Goal: Transaction & Acquisition: Download file/media

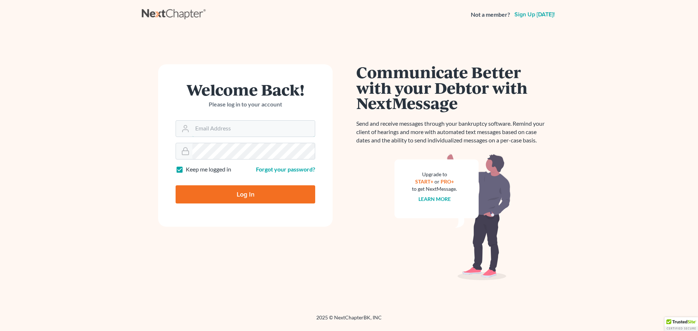
type input "[EMAIL_ADDRESS][DOMAIN_NAME]"
click at [212, 200] on input "Log In" at bounding box center [246, 194] width 140 height 18
type input "Thinking..."
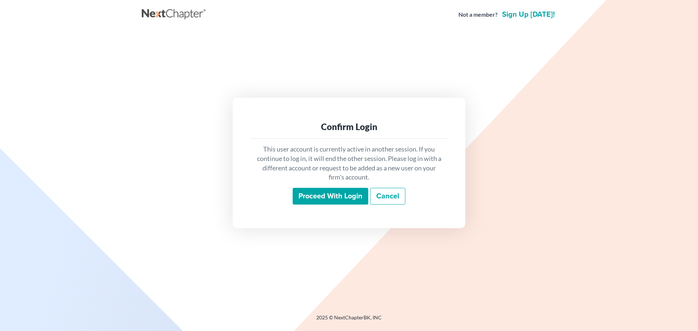
click at [326, 198] on input "Proceed with login" at bounding box center [331, 196] width 76 height 17
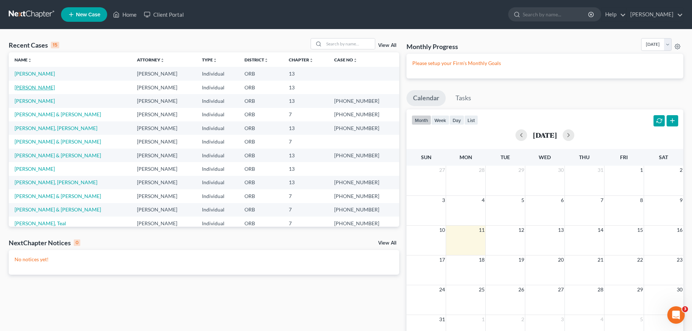
click at [33, 86] on link "[PERSON_NAME]" at bounding box center [35, 87] width 40 height 6
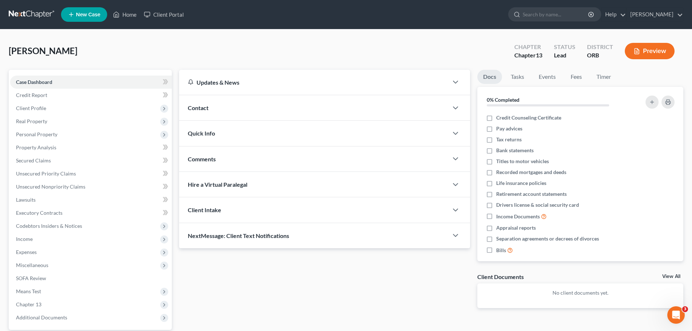
scroll to position [68, 0]
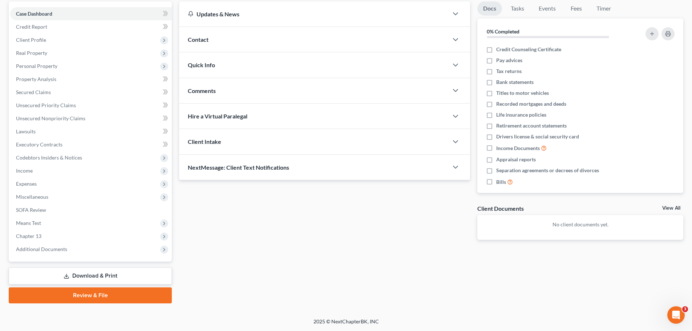
click at [103, 279] on link "Download & Print" at bounding box center [90, 275] width 163 height 17
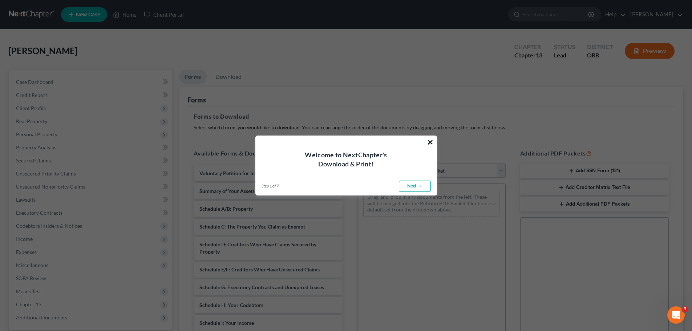
click at [428, 141] on button "×" at bounding box center [430, 142] width 7 height 12
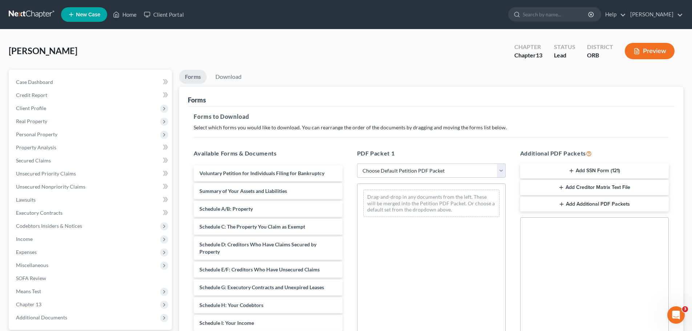
click at [421, 171] on select "Choose Default Petition PDF Packet Complete Bankruptcy Petition (all forms and …" at bounding box center [431, 171] width 149 height 15
select select "7"
click at [357, 164] on select "Choose Default Petition PDF Packet Complete Bankruptcy Petition (all forms and …" at bounding box center [431, 171] width 149 height 15
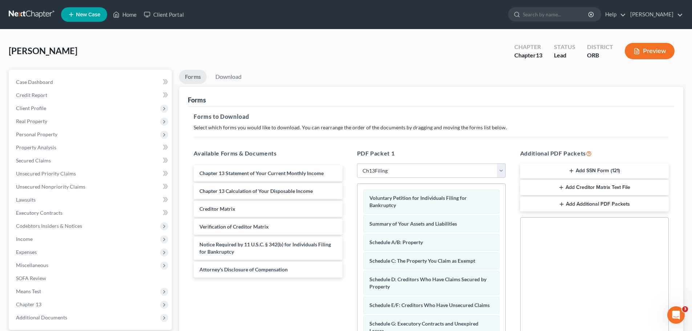
click at [605, 171] on button "Add SSN Form (121)" at bounding box center [594, 171] width 149 height 15
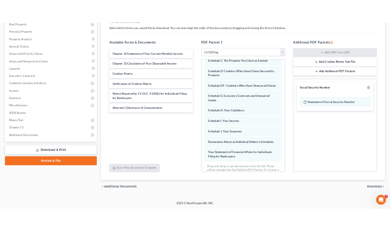
scroll to position [98, 0]
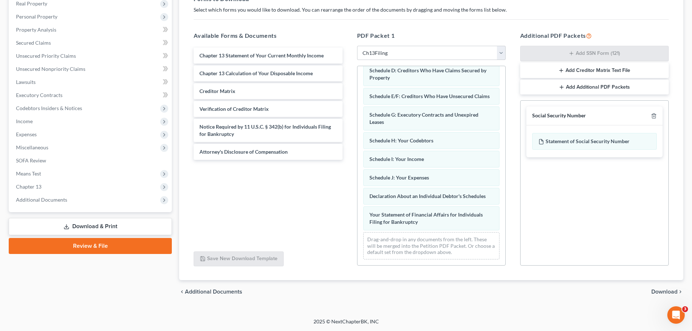
click at [562, 84] on icon "button" at bounding box center [562, 87] width 6 height 6
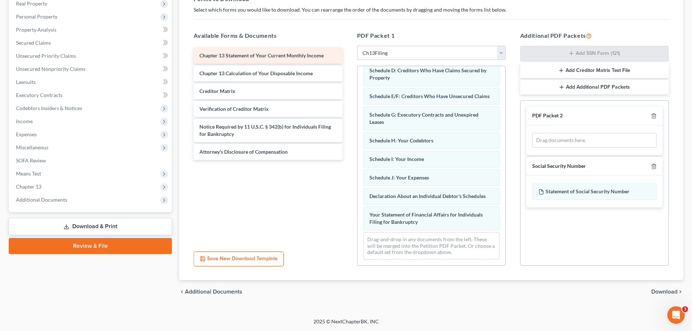
click at [274, 55] on span "Chapter 13 Statement of Your Current Monthly Income" at bounding box center [262, 55] width 124 height 6
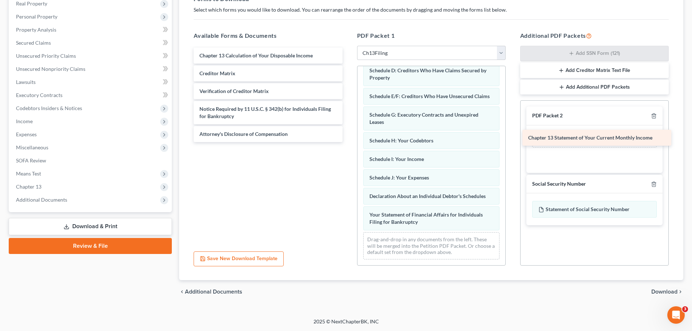
drag, startPoint x: 274, startPoint y: 55, endPoint x: 603, endPoint y: 137, distance: 339.0
click at [348, 137] on div "Chapter 13 Statement of Your Current Monthly Income Chapter 13 Statement of You…" at bounding box center [268, 95] width 160 height 94
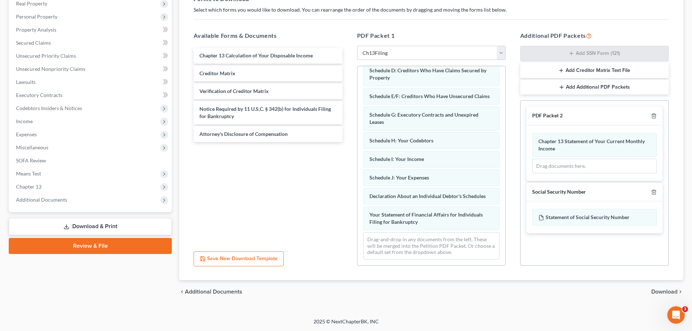
click at [606, 85] on button "Add Additional PDF Packets" at bounding box center [594, 87] width 149 height 15
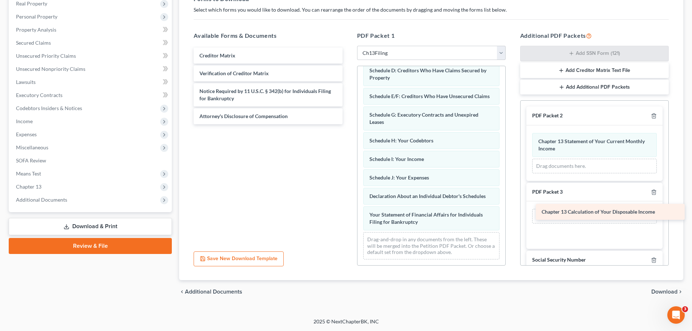
drag, startPoint x: 254, startPoint y: 56, endPoint x: 593, endPoint y: 213, distance: 374.1
click at [348, 124] on div "Chapter 13 Calculation of Your Disposable Income Chapter 13 Calculation of Your…" at bounding box center [268, 86] width 160 height 77
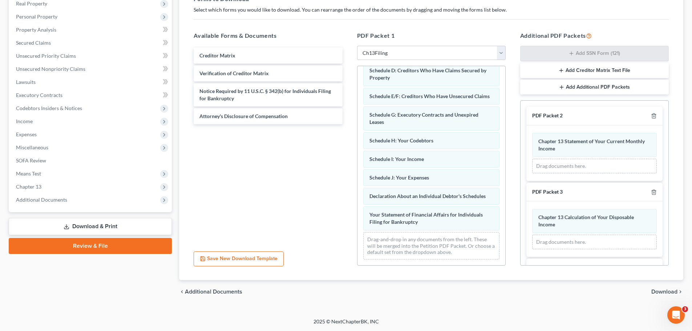
click at [661, 290] on span "Download" at bounding box center [665, 292] width 26 height 6
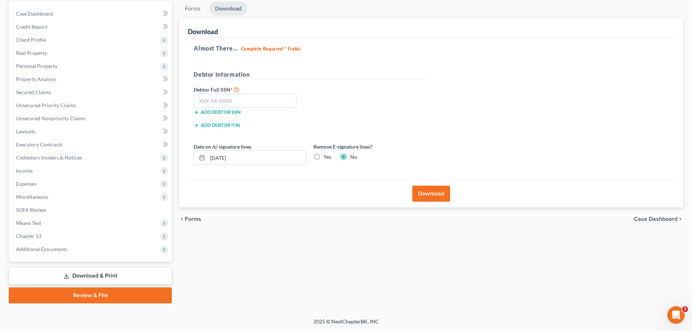
scroll to position [68, 0]
click at [199, 97] on input "text" at bounding box center [245, 101] width 103 height 15
click at [484, 290] on div "Forms Download Forms Forms to Download Select which forms you would like to dow…" at bounding box center [432, 152] width 512 height 302
click at [241, 102] on input "542-15" at bounding box center [245, 101] width 103 height 15
type input "542-15-4030"
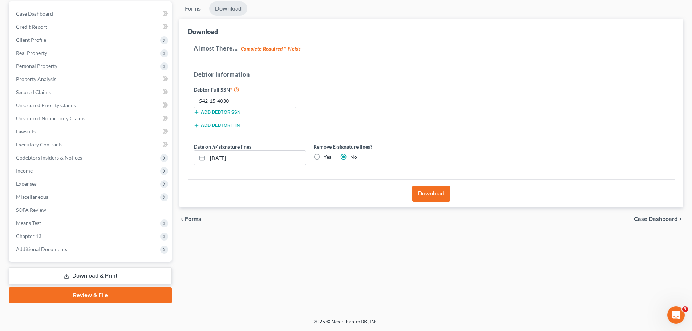
click at [429, 192] on button "Download" at bounding box center [431, 194] width 38 height 16
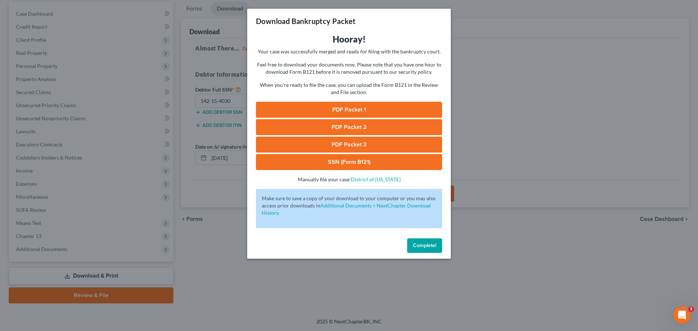
click at [367, 107] on link "PDF Packet 1" at bounding box center [349, 110] width 186 height 16
click at [333, 129] on link "PDF Packet 2" at bounding box center [349, 127] width 186 height 16
click at [355, 144] on link "PDF Packet 3" at bounding box center [349, 145] width 186 height 16
click at [364, 164] on link "SSN (Form B121)" at bounding box center [349, 162] width 186 height 16
click at [420, 245] on span "Complete!" at bounding box center [424, 245] width 23 height 6
